Goal: Navigation & Orientation: Find specific page/section

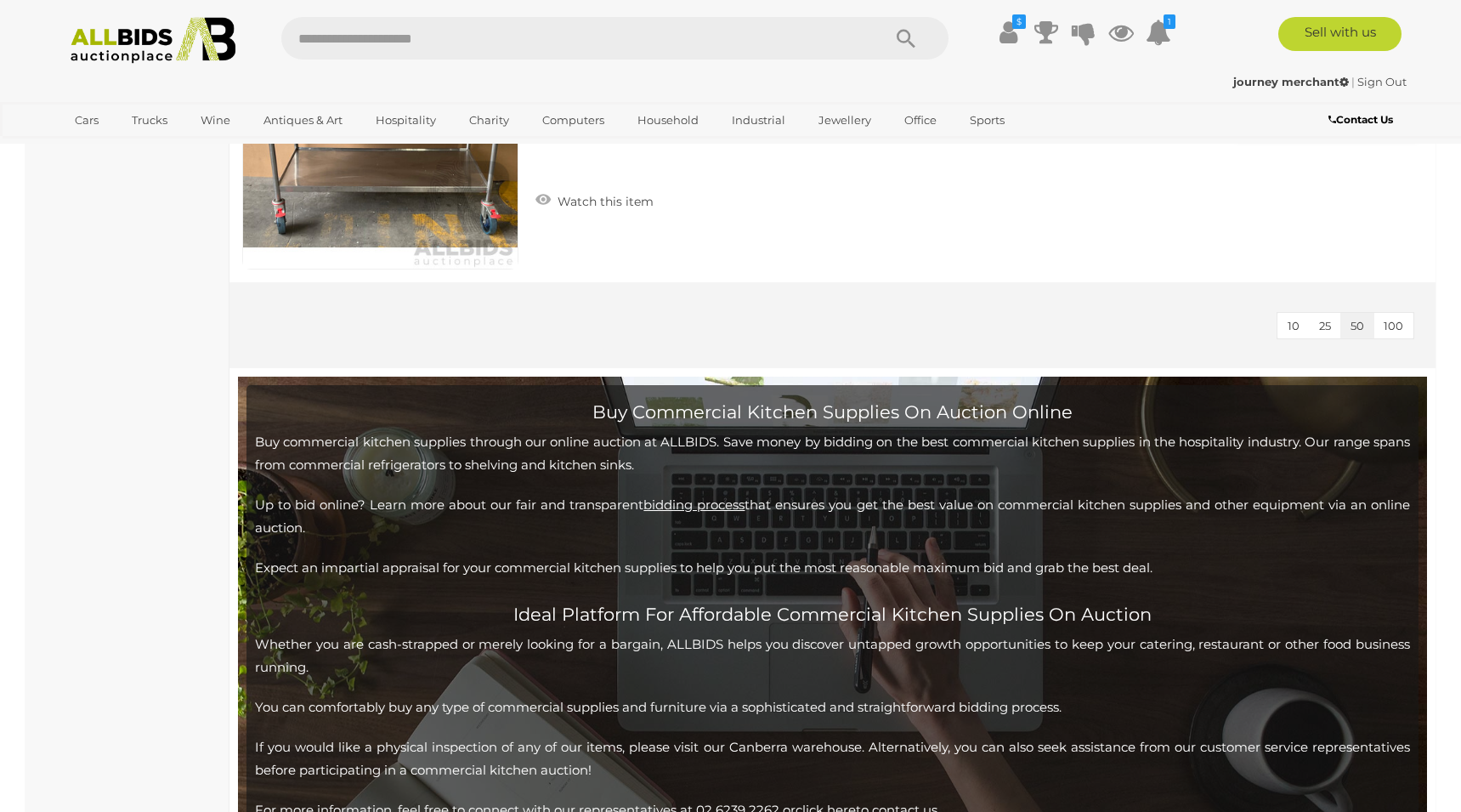
scroll to position [7615, 0]
click at [1165, 34] on icon at bounding box center [1159, 33] width 26 height 31
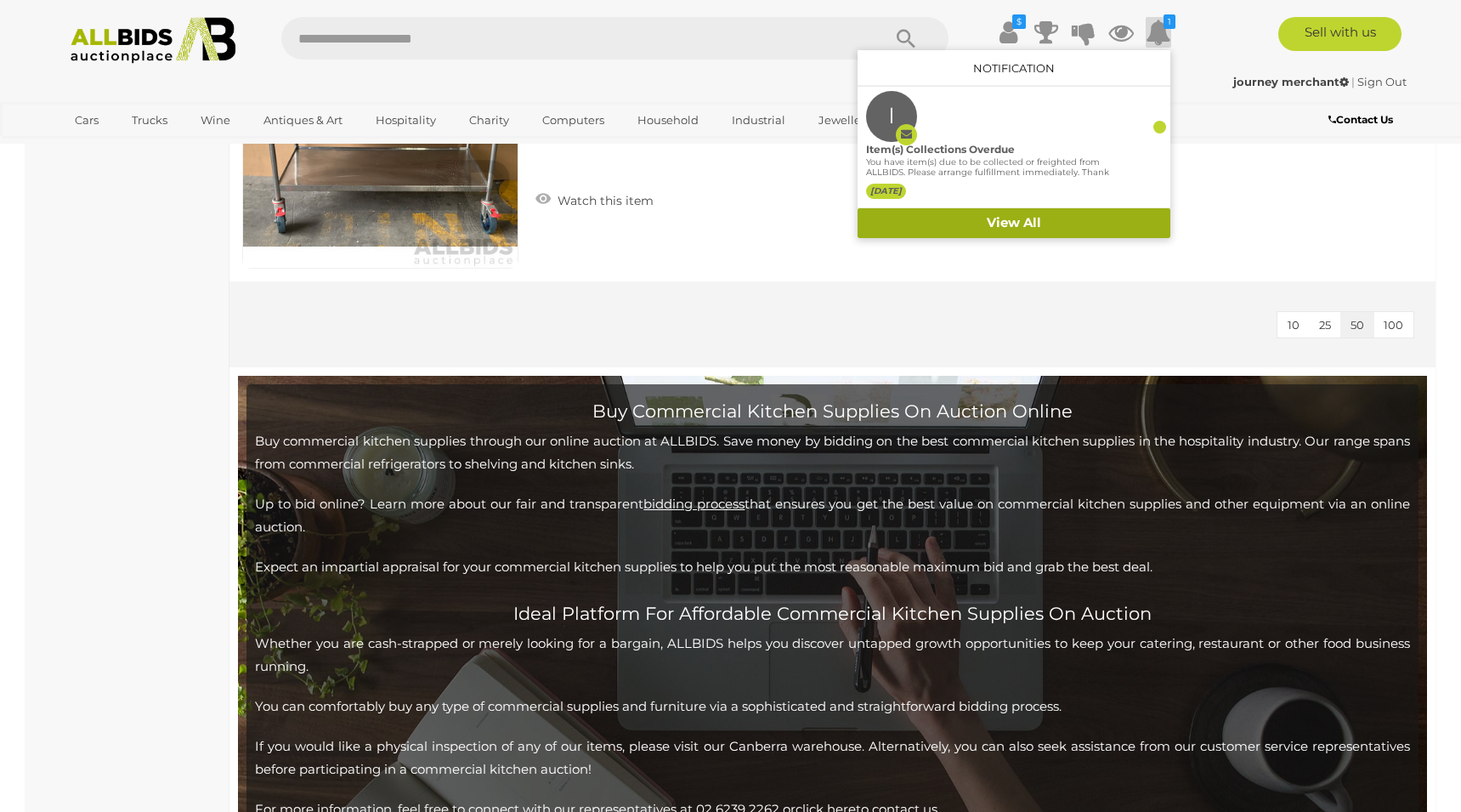
click at [1014, 225] on link "View All" at bounding box center [1014, 223] width 313 height 30
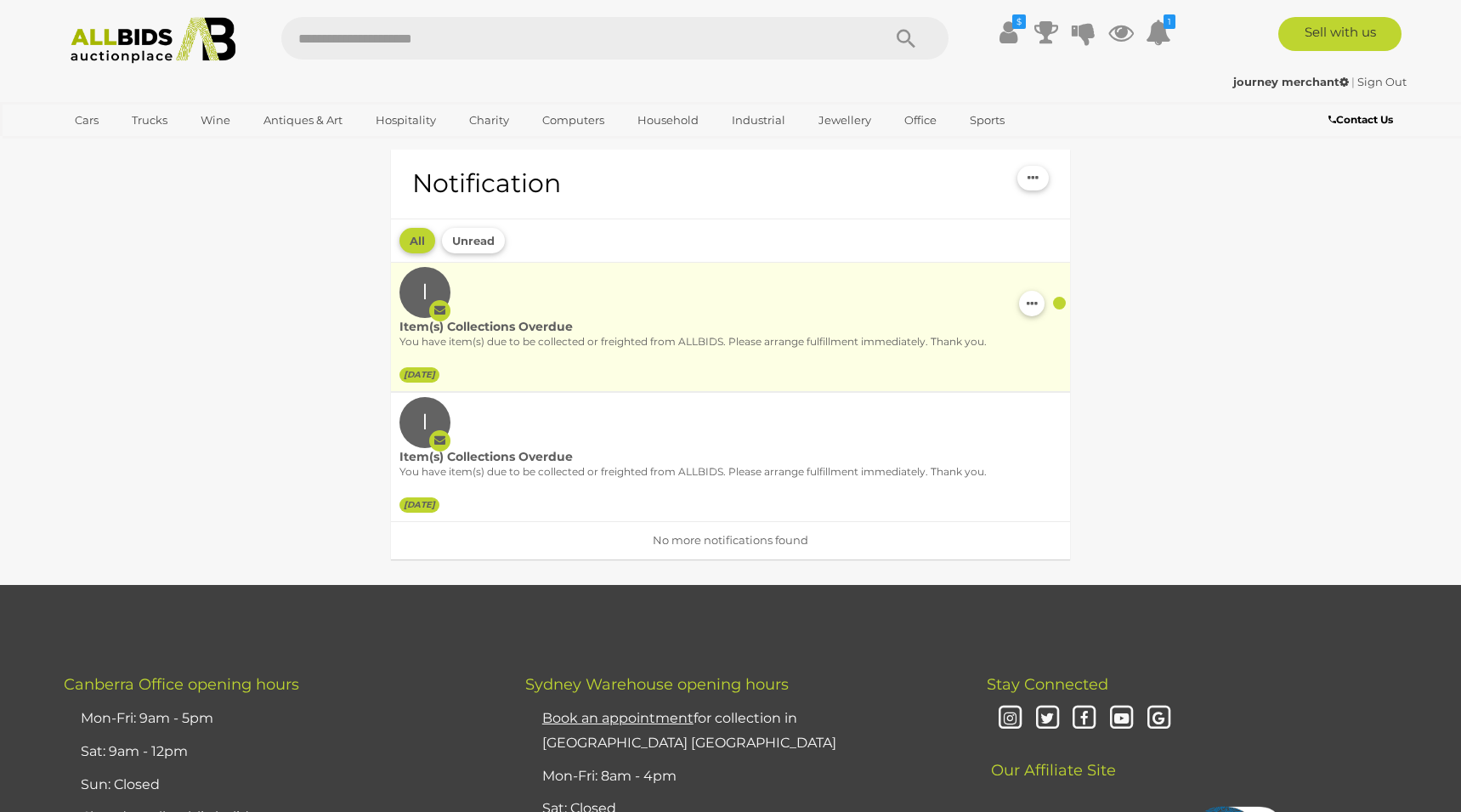
click at [418, 291] on div "I" at bounding box center [424, 292] width 51 height 51
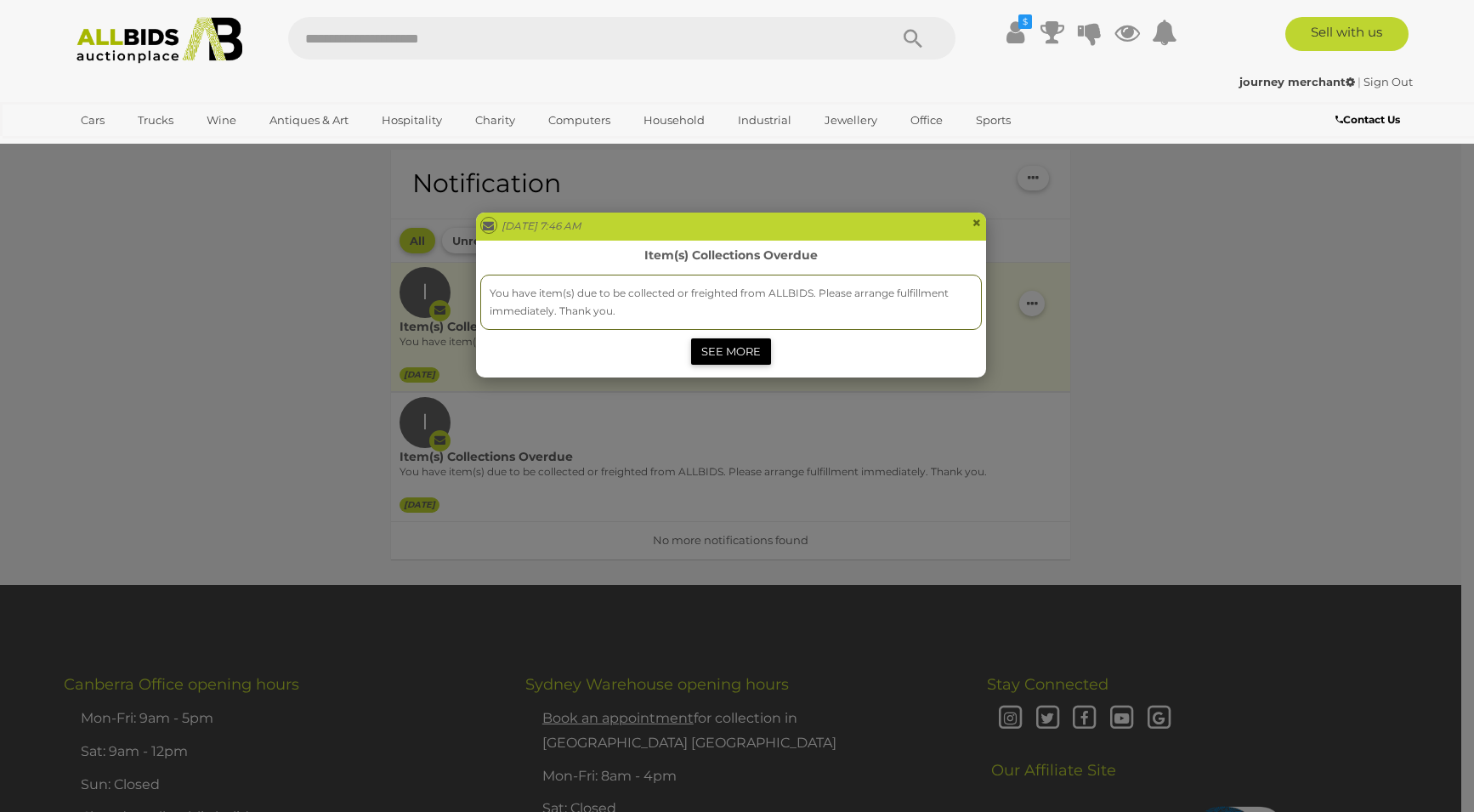
click at [711, 354] on link "SEE MORE" at bounding box center [731, 351] width 80 height 27
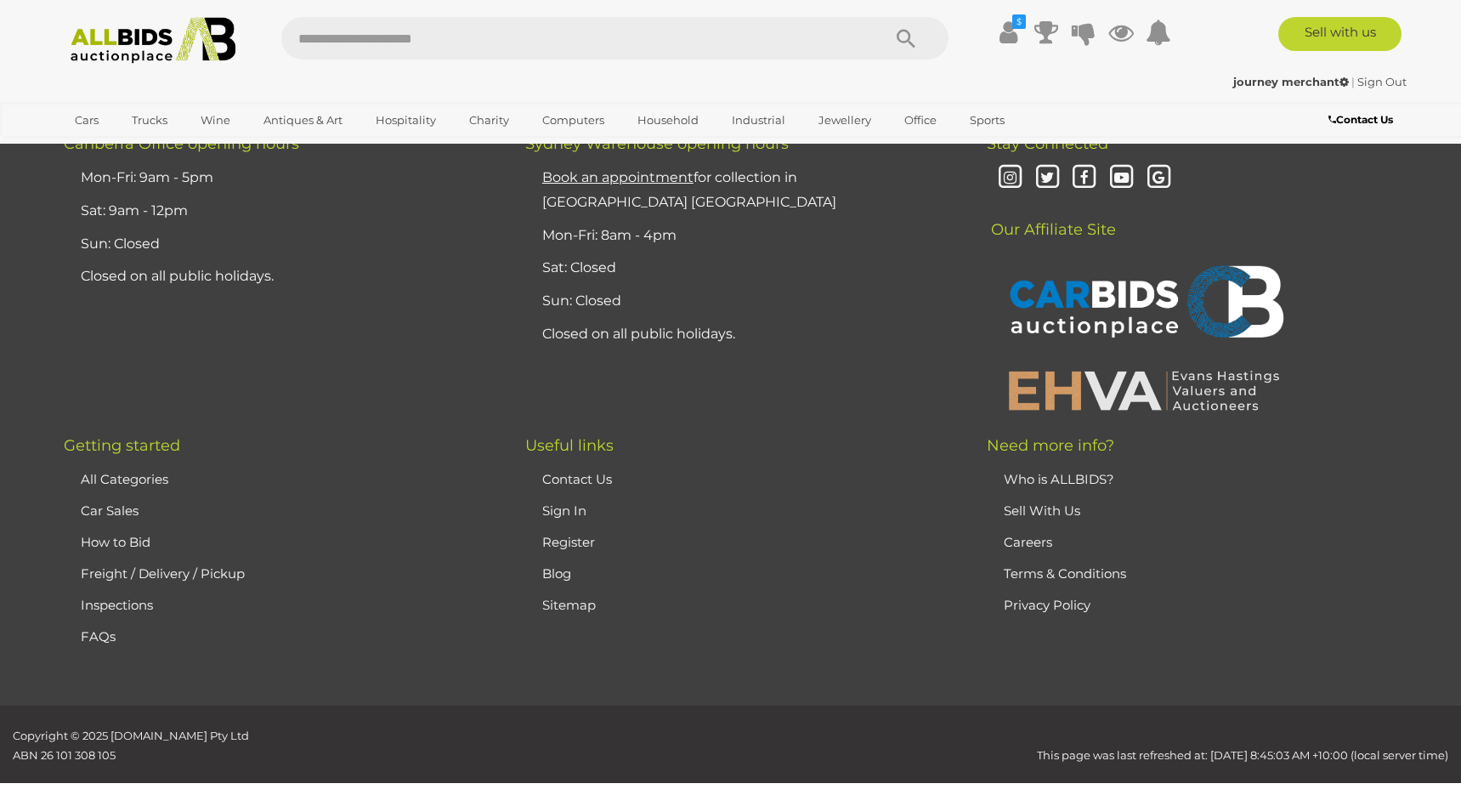
scroll to position [4877, 0]
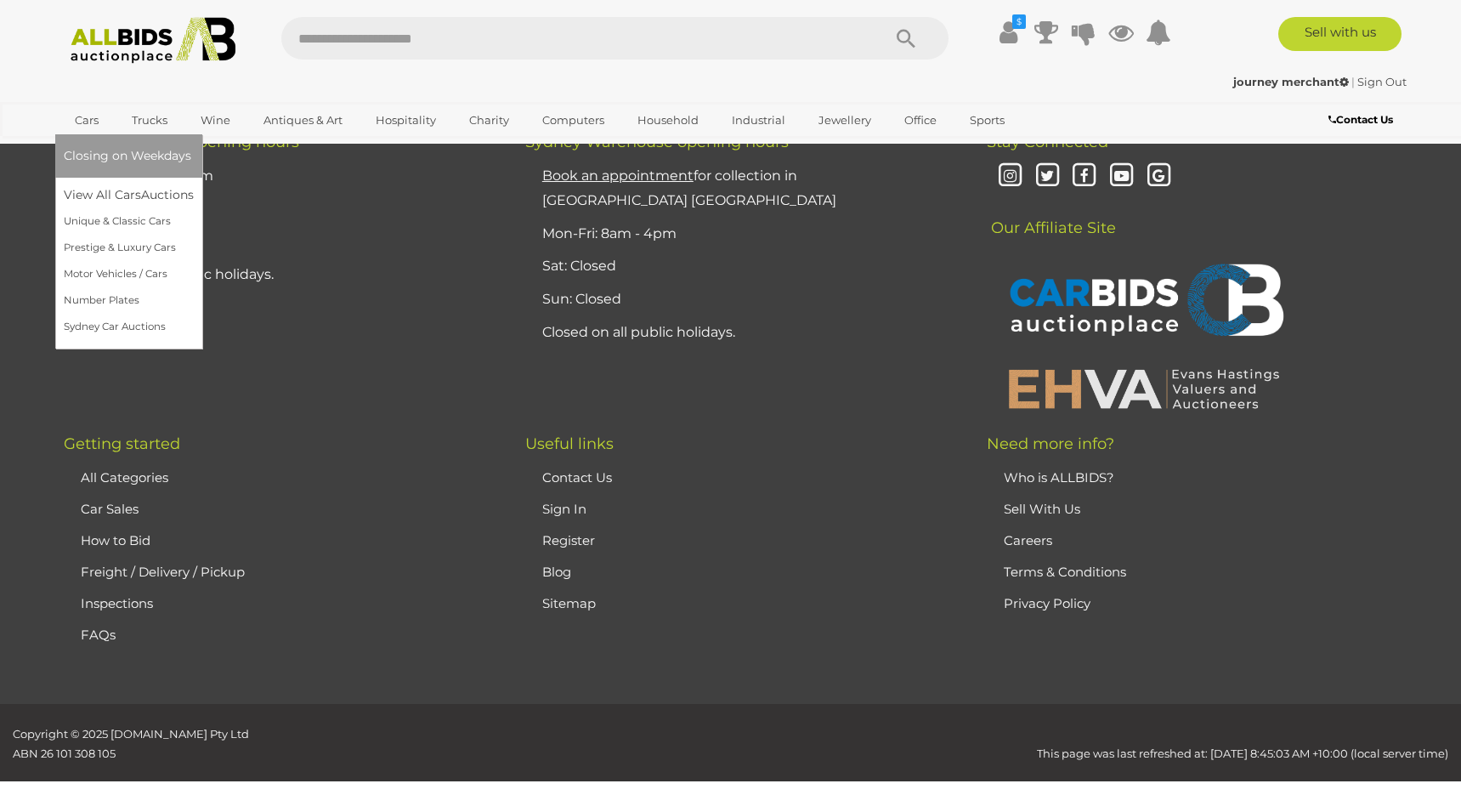
click at [76, 119] on link "Cars" at bounding box center [86, 120] width 46 height 28
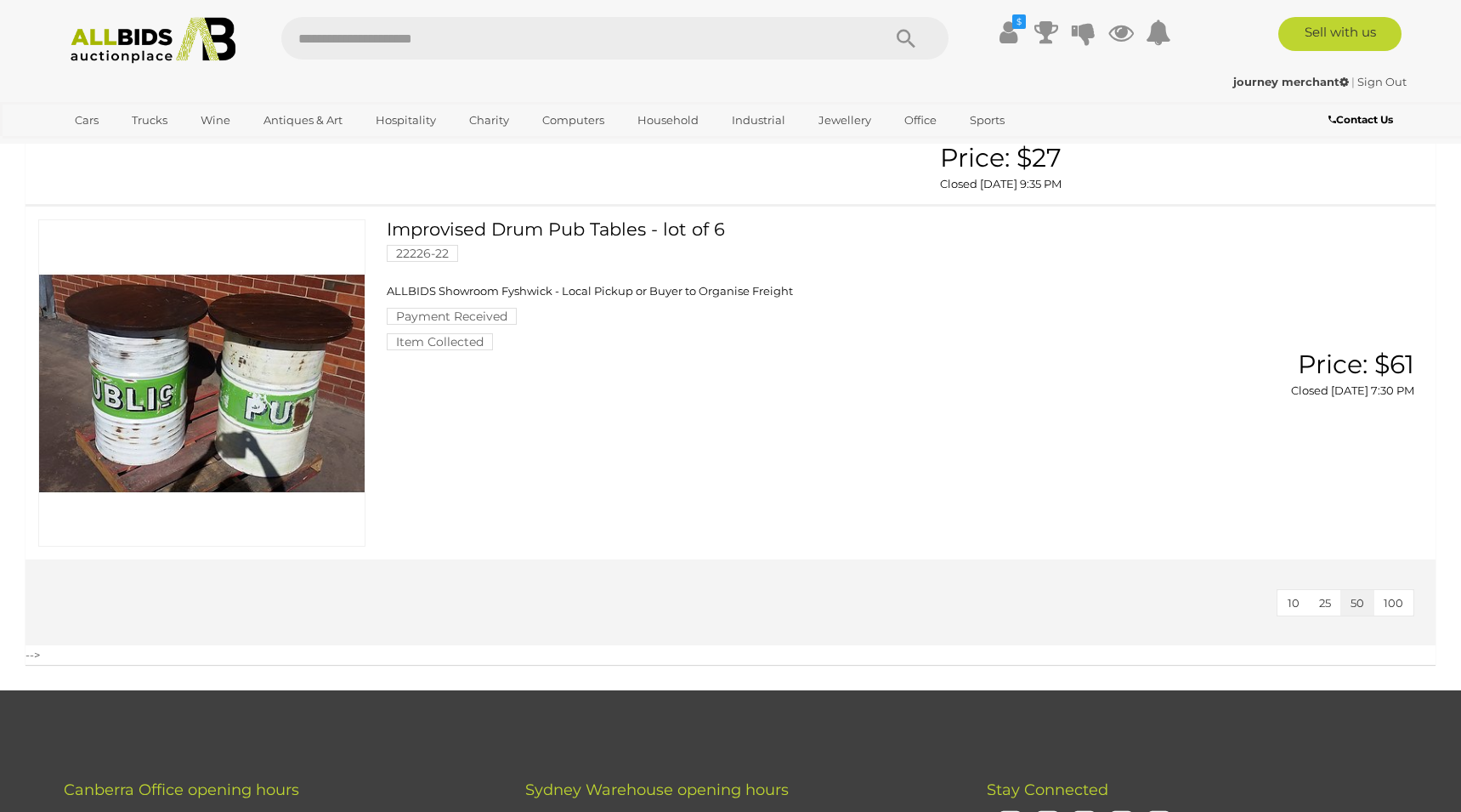
scroll to position [4321, 0]
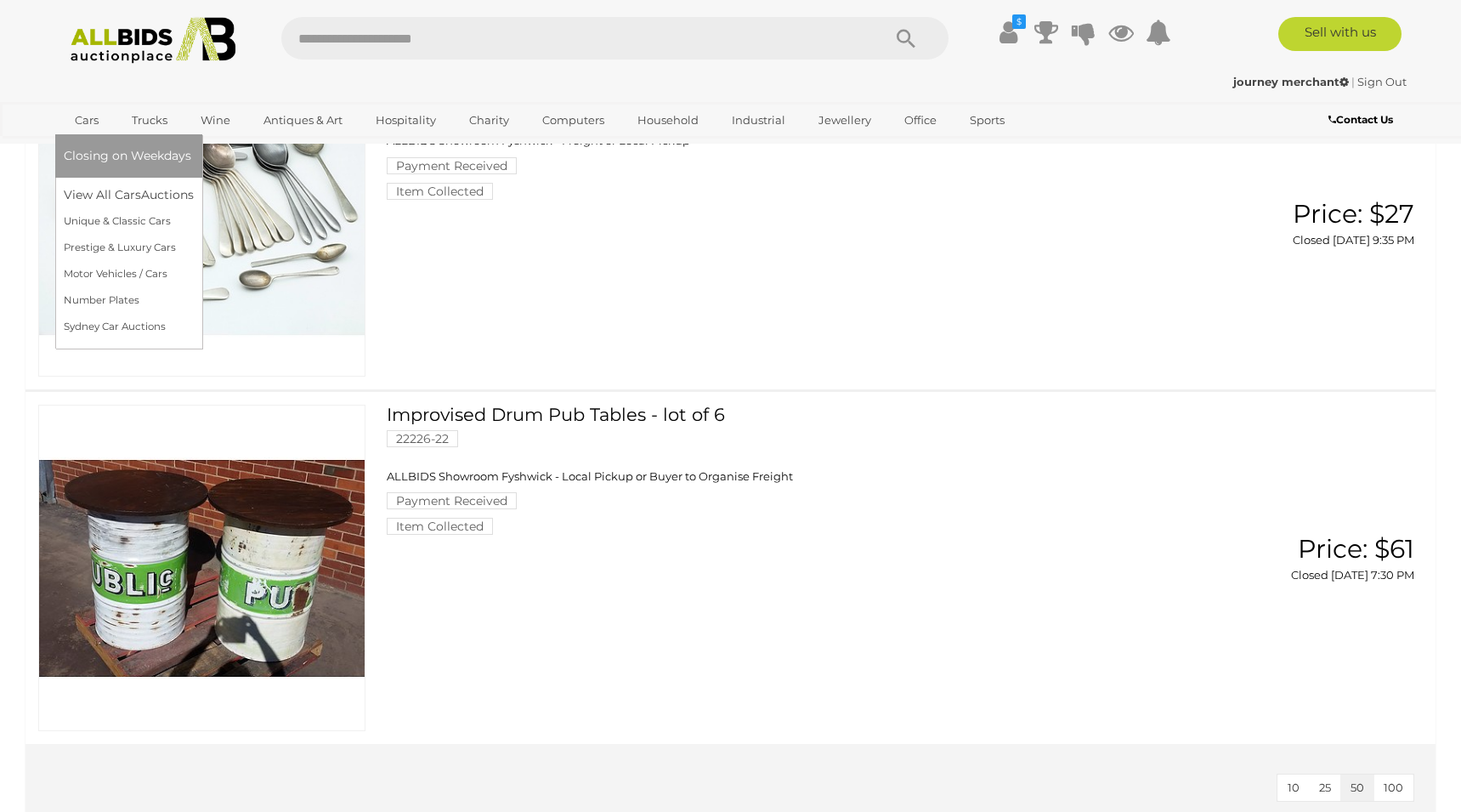
click at [102, 162] on span "Closing on Weekdays" at bounding box center [127, 156] width 127 height 15
